Goal: Task Accomplishment & Management: Use online tool/utility

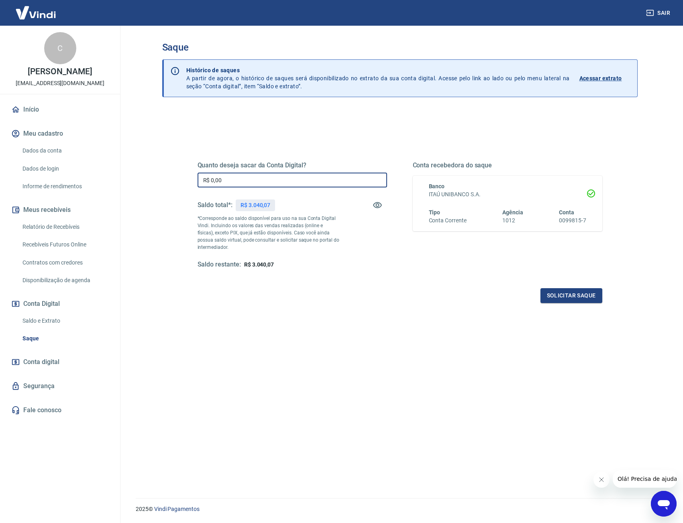
drag, startPoint x: 233, startPoint y: 179, endPoint x: 157, endPoint y: 180, distance: 76.3
click at [159, 180] on div "Saque Histórico de saques A partir de agora, o histórico de saques será disponi…" at bounding box center [400, 257] width 494 height 463
type input "R$ 3.040,07"
click at [576, 291] on button "Solicitar saque" at bounding box center [571, 295] width 62 height 15
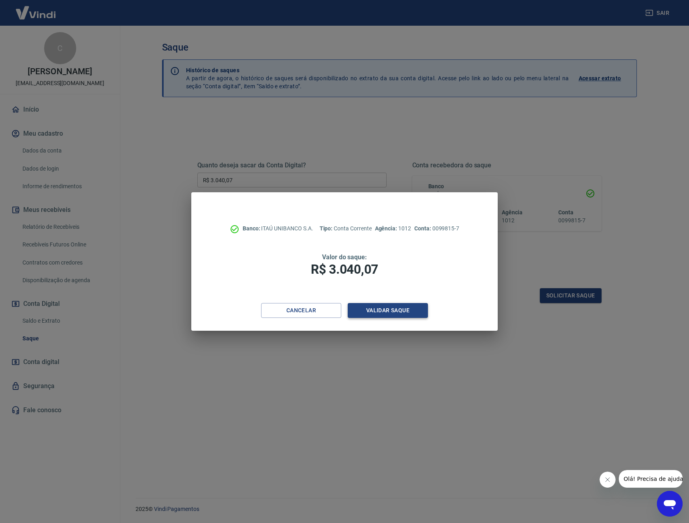
click at [398, 313] on button "Validar saque" at bounding box center [388, 310] width 80 height 15
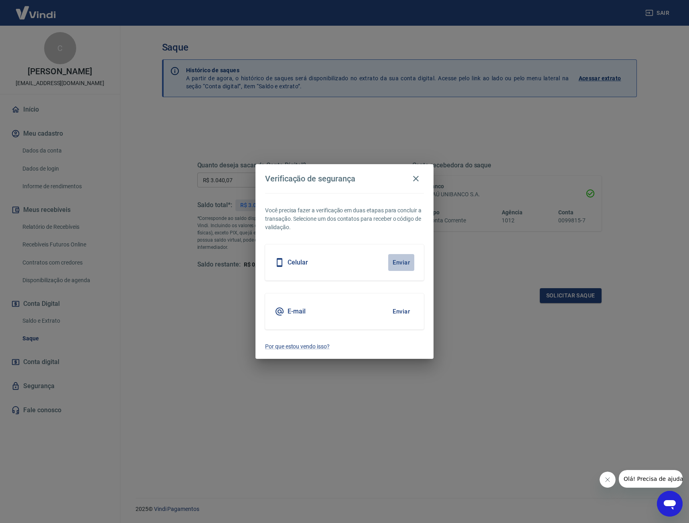
click at [394, 257] on button "Enviar" at bounding box center [401, 262] width 26 height 17
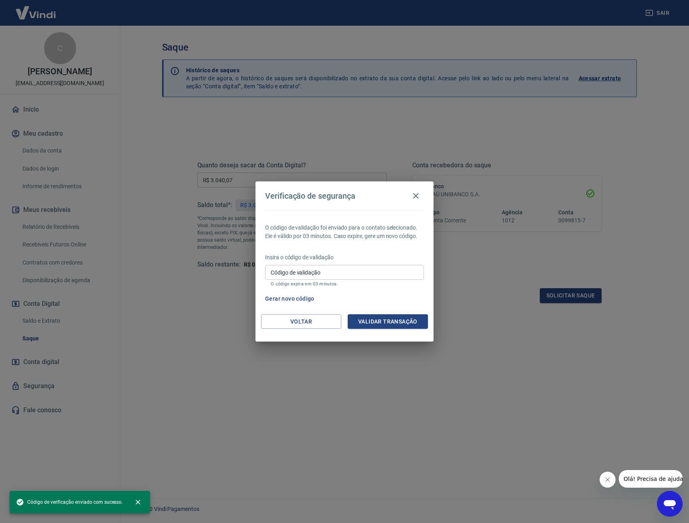
click at [359, 273] on input "Código de validação" at bounding box center [344, 272] width 159 height 15
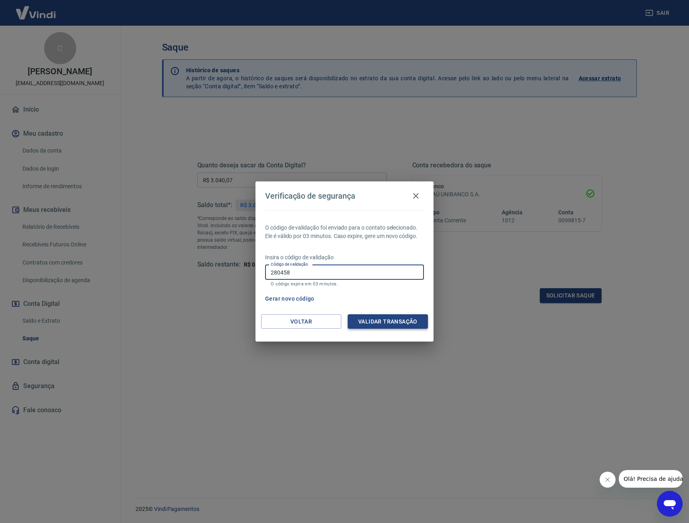
type input "280458"
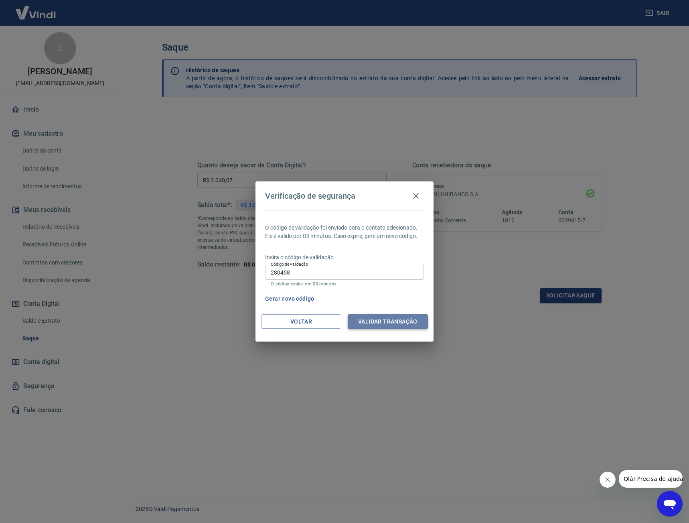
click at [372, 316] on button "Validar transação" at bounding box center [388, 321] width 80 height 15
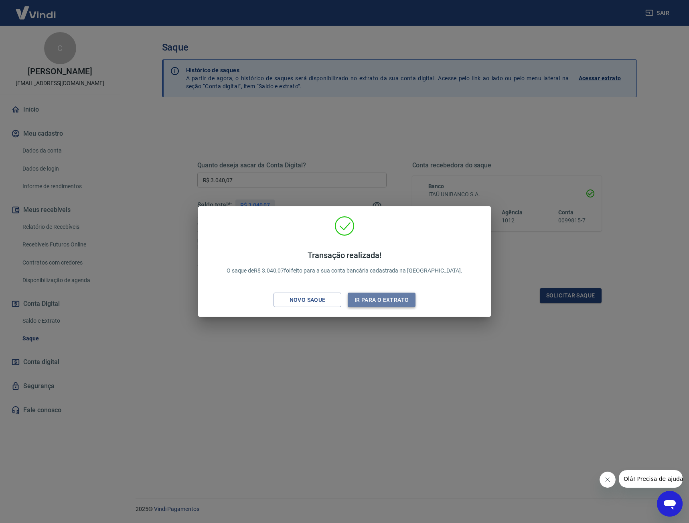
click at [381, 299] on button "Ir para o extrato" at bounding box center [382, 300] width 68 height 15
